Goal: Check status: Check status

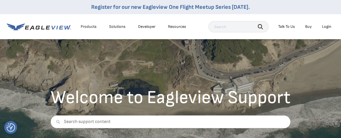
click at [327, 26] on div "Login" at bounding box center [326, 26] width 9 height 5
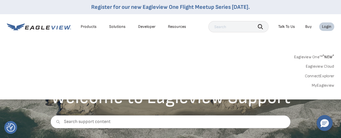
click at [326, 28] on div "Login" at bounding box center [326, 26] width 9 height 5
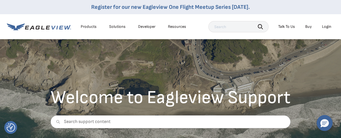
click at [326, 28] on div "Login" at bounding box center [326, 26] width 9 height 5
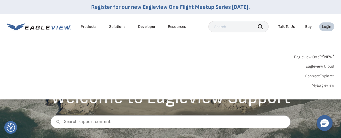
click at [323, 85] on link "MyEagleview" at bounding box center [322, 85] width 23 height 5
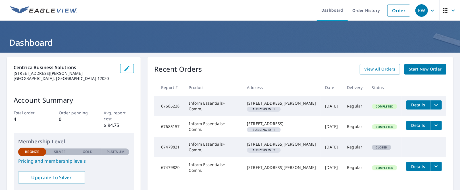
click at [432, 104] on icon "filesDropdownBtn-67685228" at bounding box center [435, 104] width 7 height 7
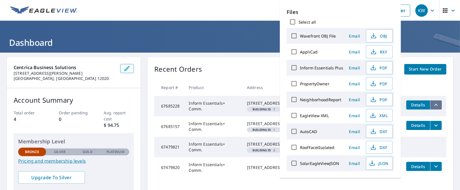
click at [430, 100] on button "filesDropdownBtn-67685228" at bounding box center [436, 104] width 12 height 9
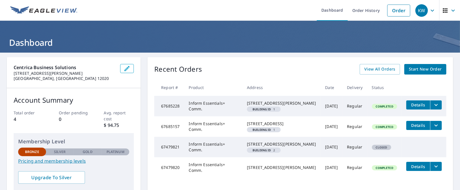
click at [360, 12] on link "Order History" at bounding box center [365, 10] width 37 height 21
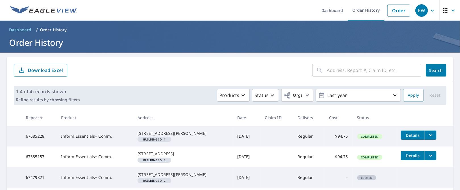
scroll to position [38, 0]
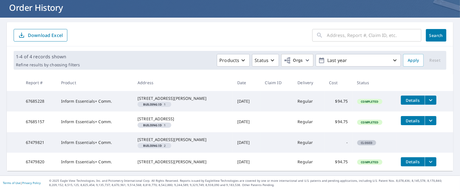
click at [413, 97] on span "Details" at bounding box center [412, 99] width 17 height 5
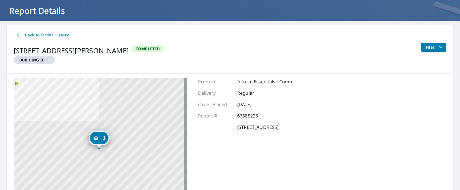
scroll to position [10, 0]
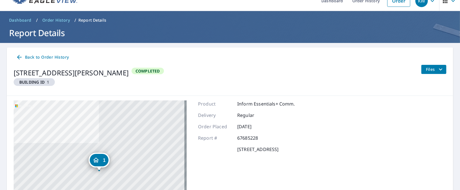
click at [426, 66] on span "Files" at bounding box center [435, 69] width 18 height 7
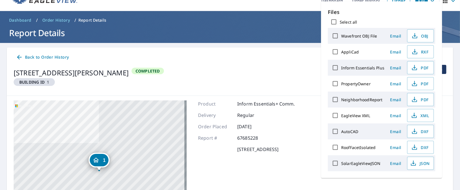
click at [216, 67] on div "500 Canyon Ridge Dr Austin, TX 78753 Building ID 1 Completed Files" at bounding box center [230, 78] width 432 height 26
